Goal: Transaction & Acquisition: Purchase product/service

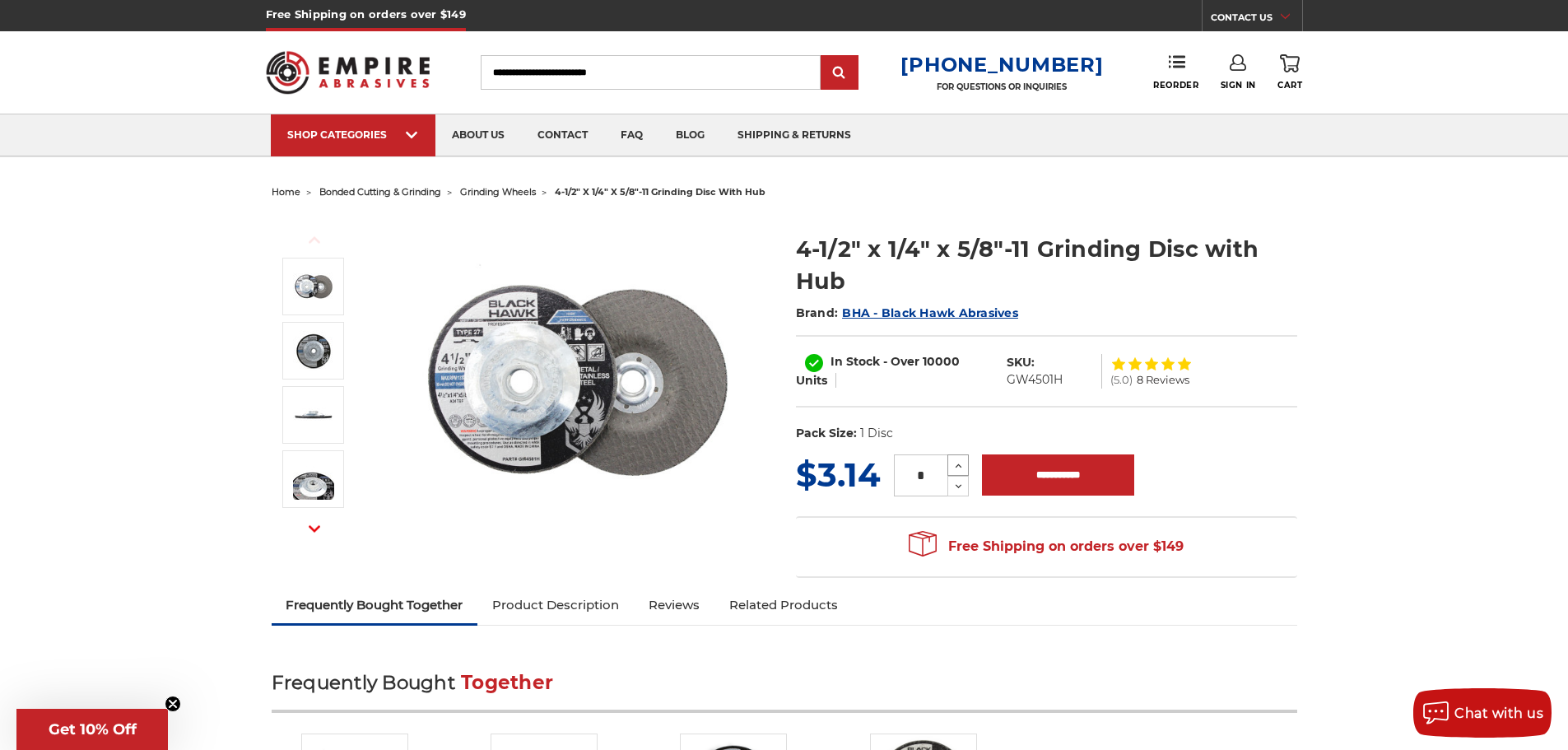
click at [959, 466] on use at bounding box center [959, 465] width 7 height 4
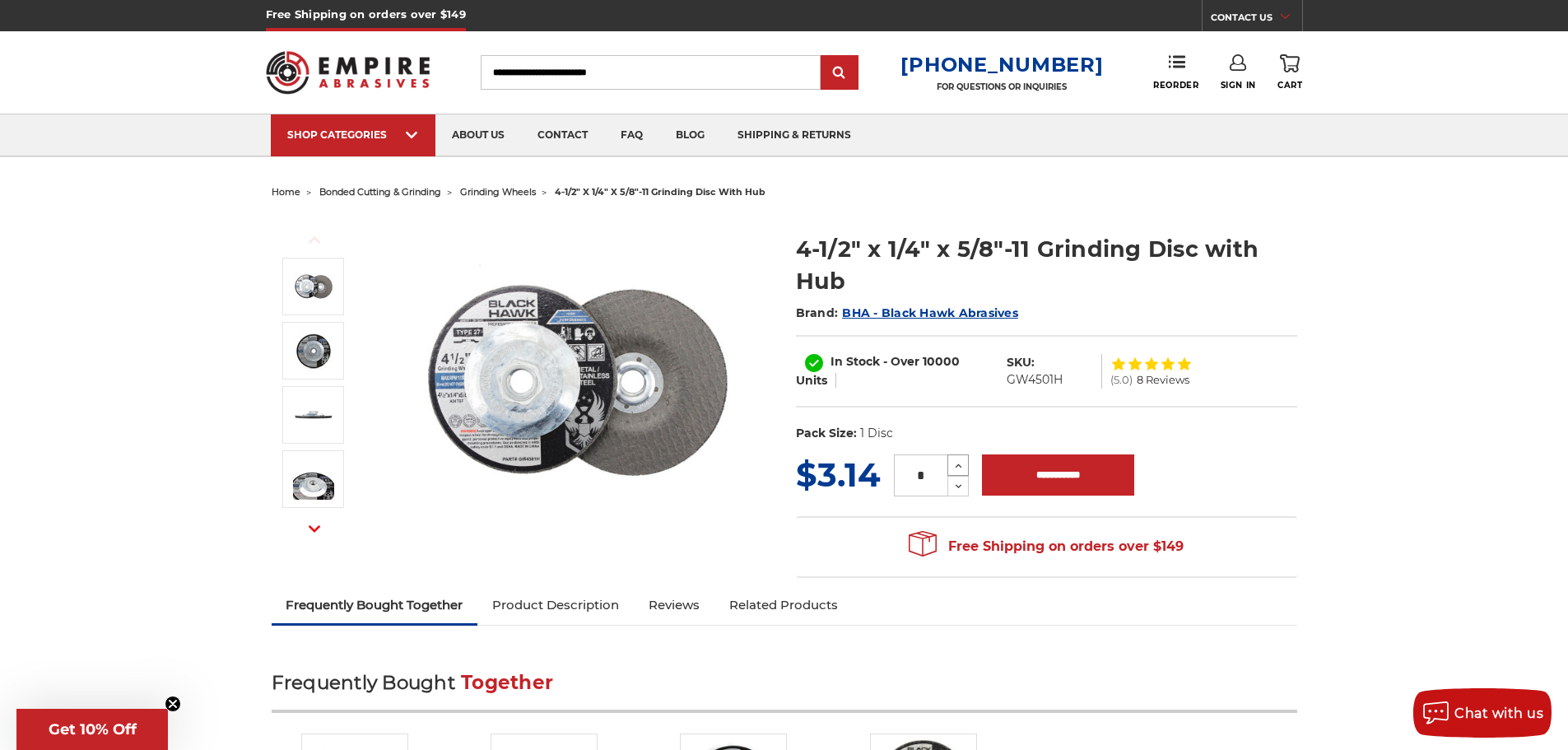
click at [959, 466] on use at bounding box center [959, 465] width 7 height 4
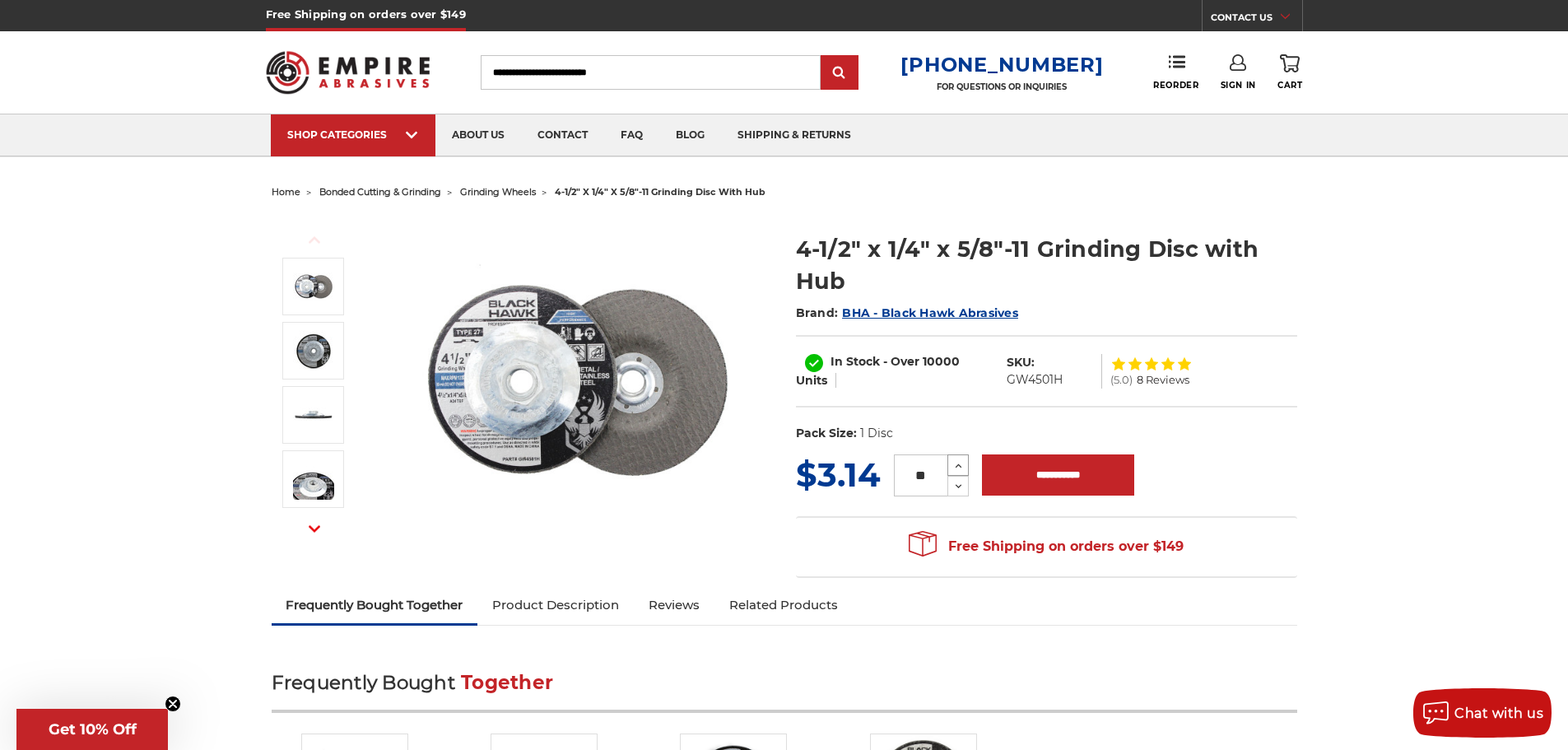
click at [959, 466] on use at bounding box center [959, 465] width 7 height 4
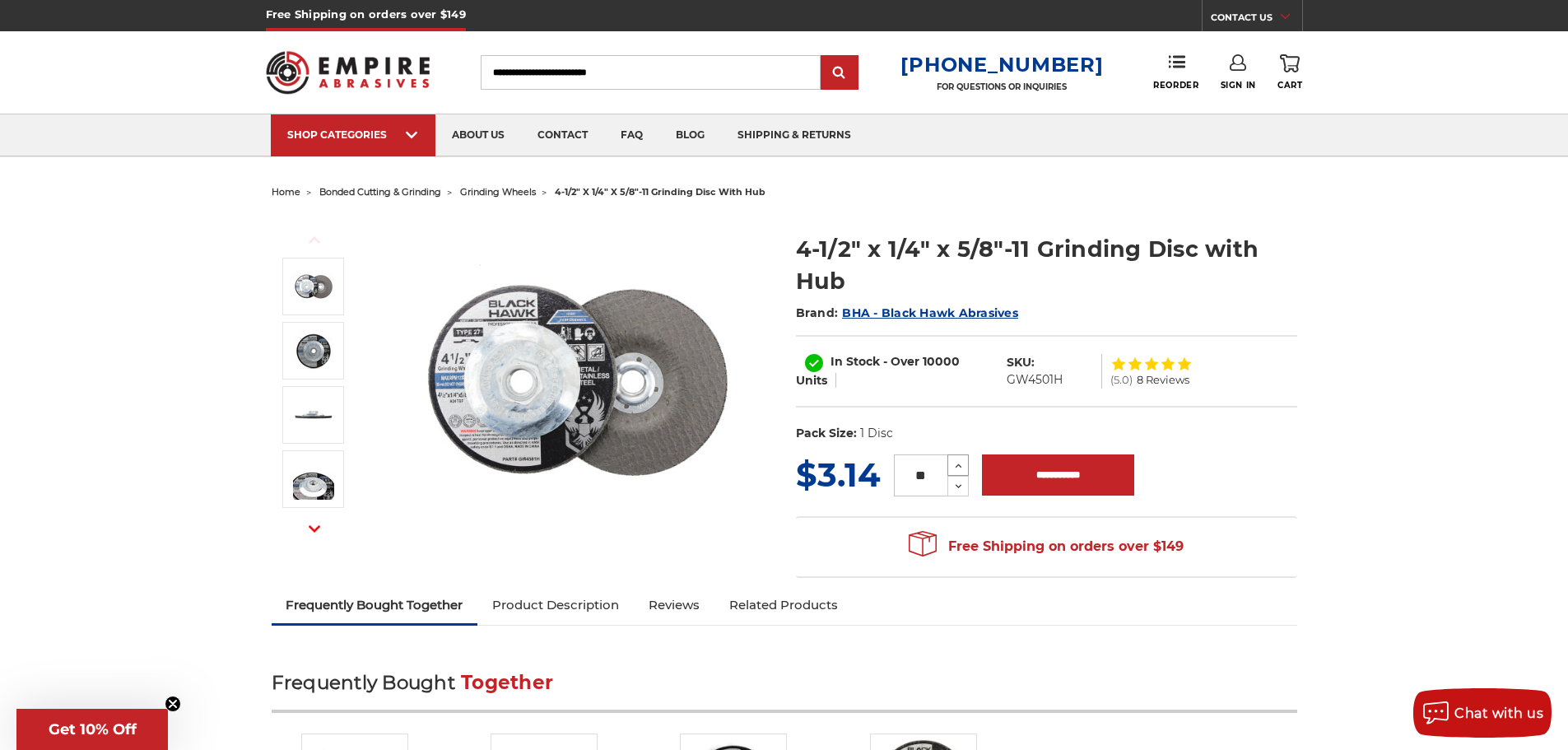
click at [959, 466] on use at bounding box center [959, 465] width 7 height 4
click at [958, 464] on icon at bounding box center [958, 465] width 13 height 14
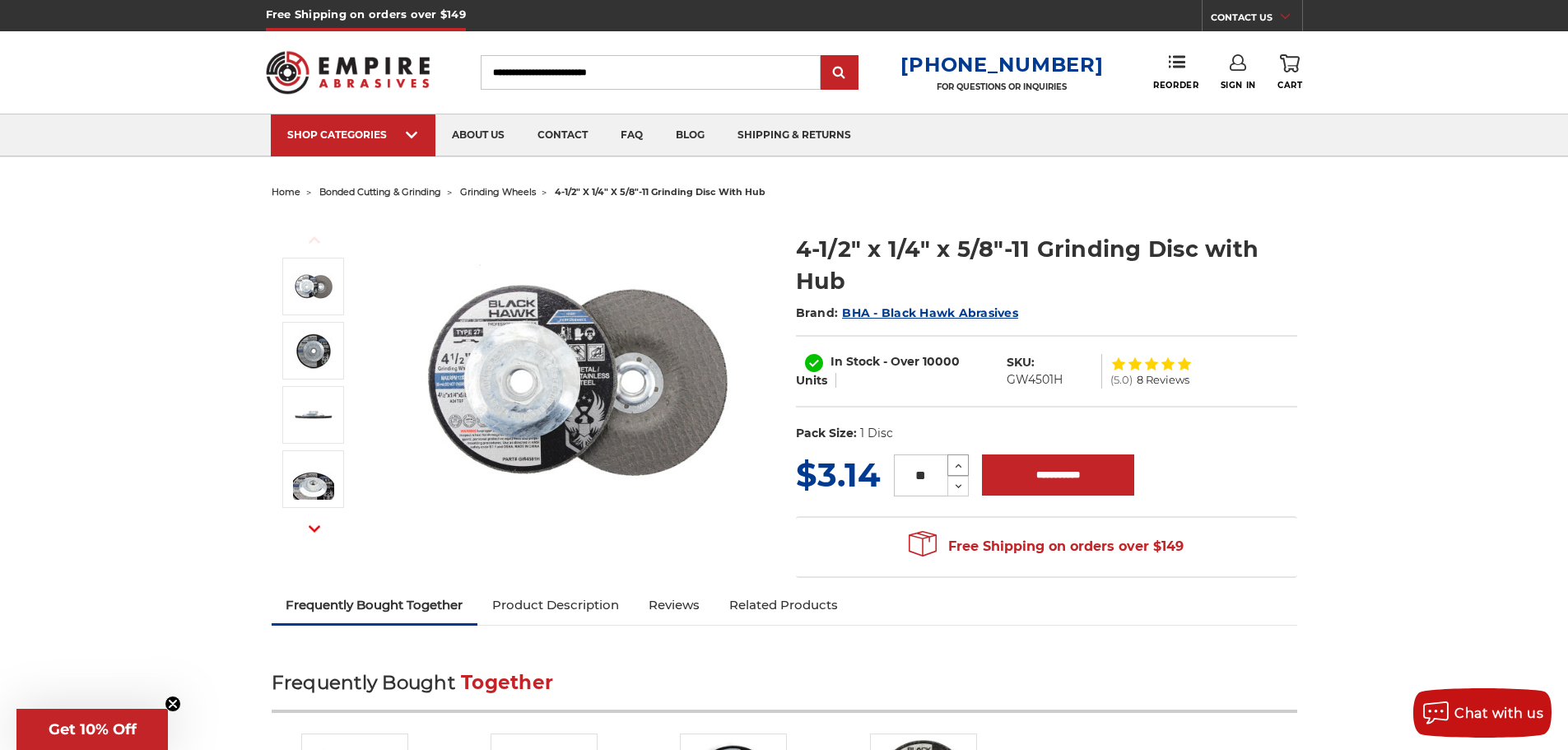
click at [958, 464] on icon at bounding box center [958, 465] width 13 height 14
click at [956, 479] on icon at bounding box center [958, 486] width 13 height 14
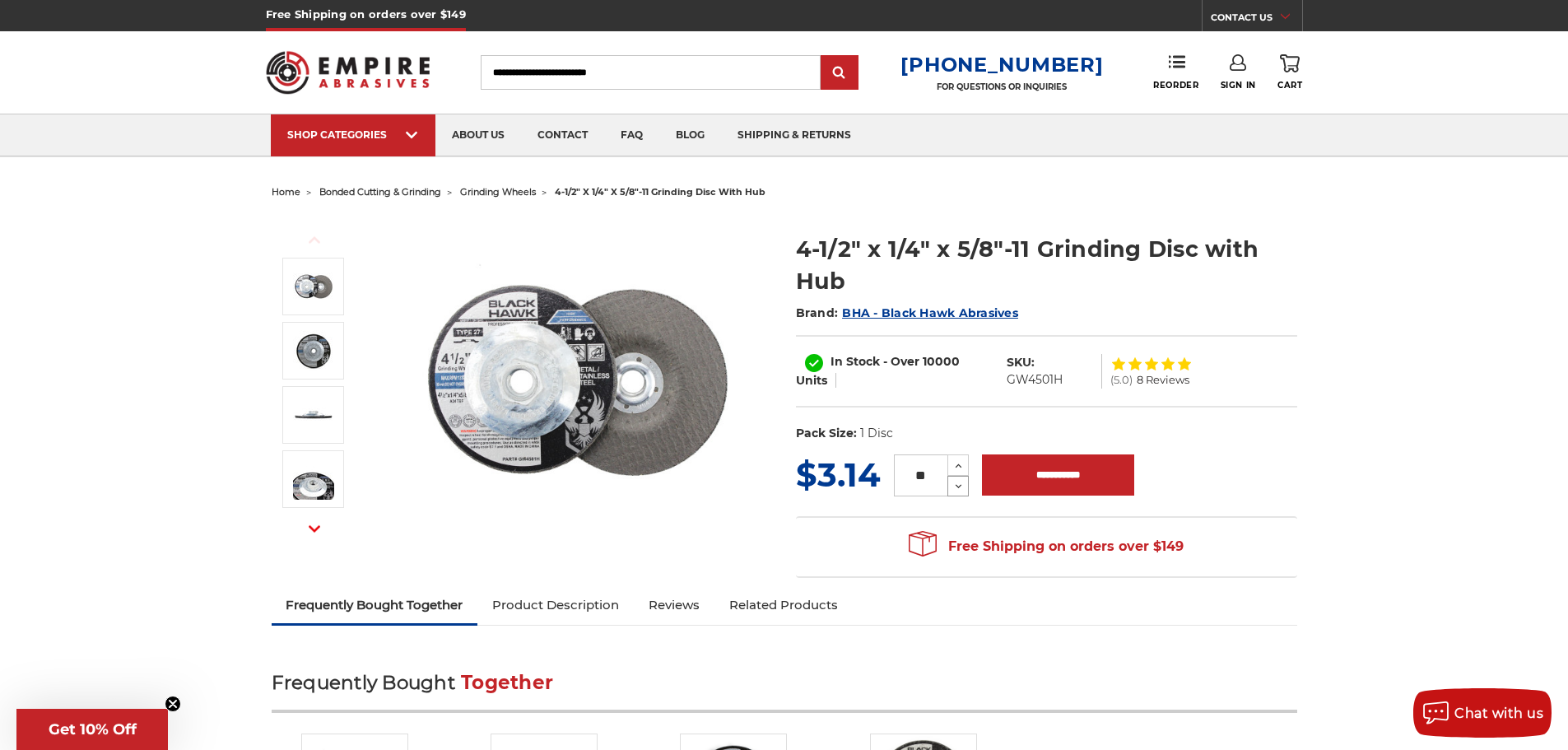
click at [956, 479] on icon at bounding box center [958, 486] width 13 height 14
click at [957, 479] on icon at bounding box center [958, 486] width 13 height 14
type input "**"
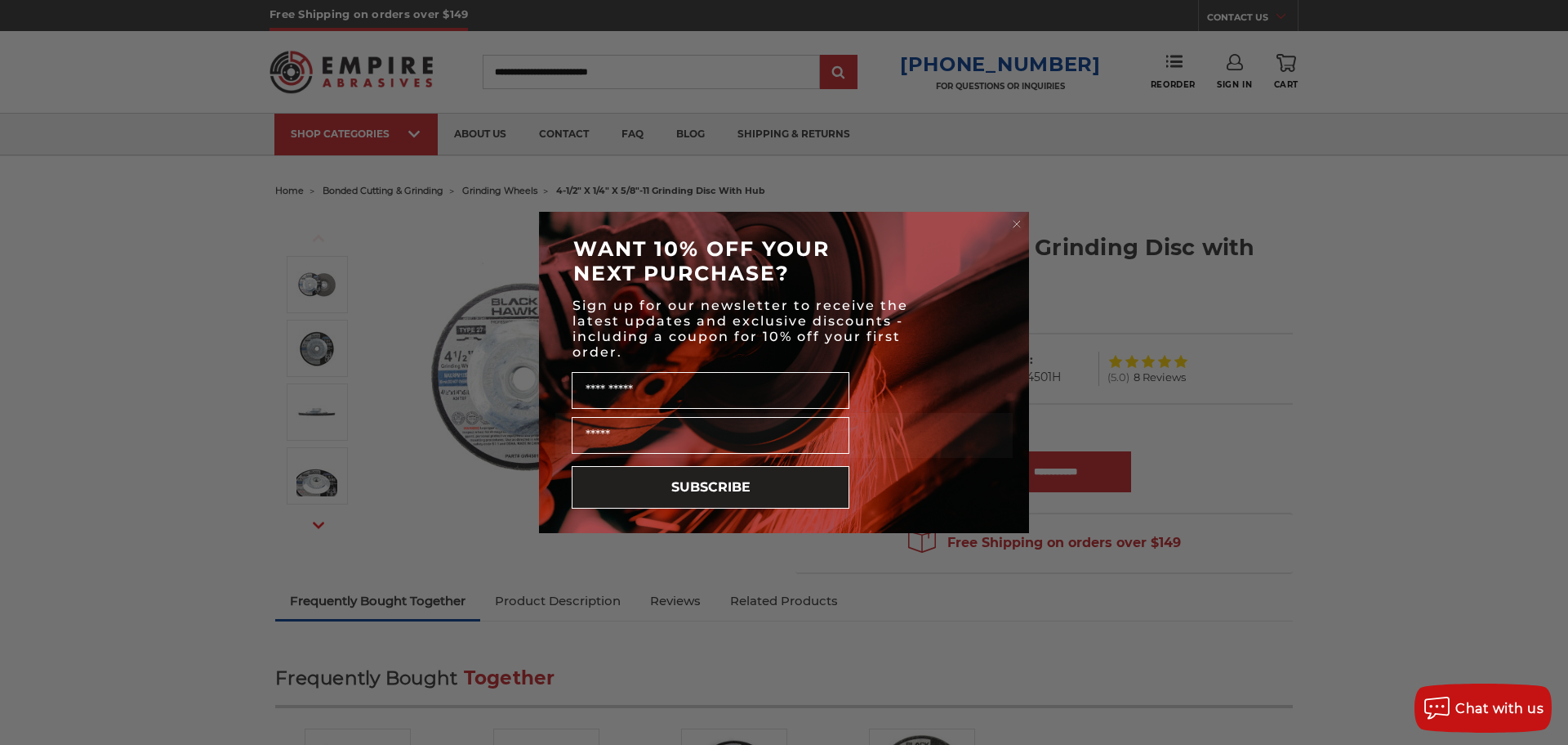
click at [1016, 220] on circle "Close dialog" at bounding box center [1017, 225] width 15 height 15
